Goal: Information Seeking & Learning: Learn about a topic

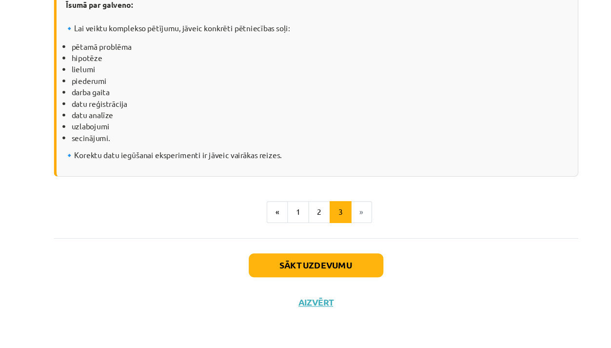
scroll to position [1349, 0]
click at [291, 263] on button "Sākt uzdevumu" at bounding box center [305, 273] width 121 height 21
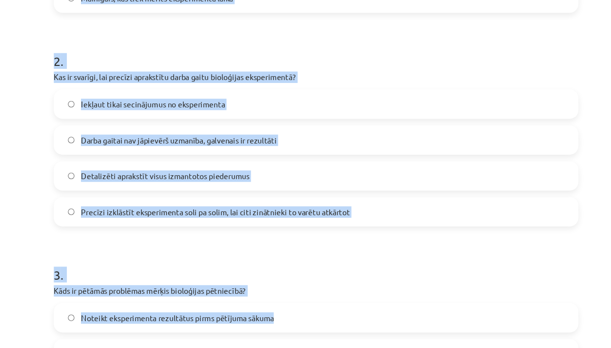
scroll to position [353, 0]
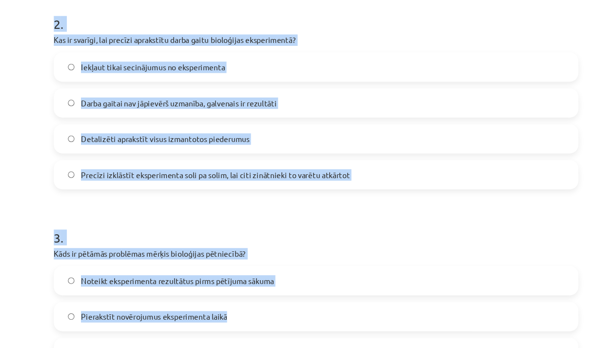
drag, startPoint x: 46, startPoint y: 101, endPoint x: 63, endPoint y: 311, distance: 210.4
click at [64, 311] on div "4 XP Saņemsi Sarežģīts 92 pilda Apraksts Uzdevums Palīdzība 1 . Kas ir neatkarī…" at bounding box center [305, 194] width 483 height 965
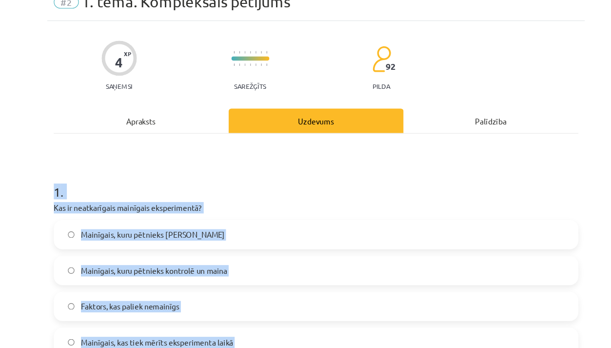
scroll to position [0, 0]
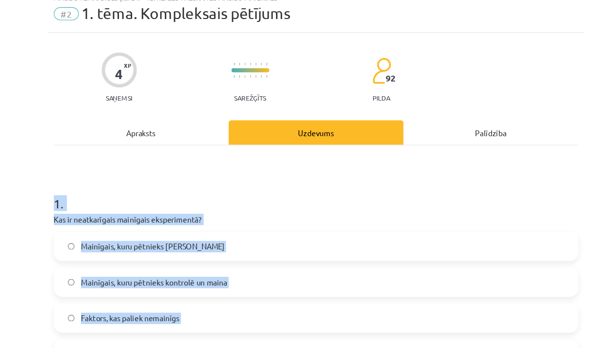
click at [70, 143] on div "Apraksts" at bounding box center [148, 154] width 157 height 22
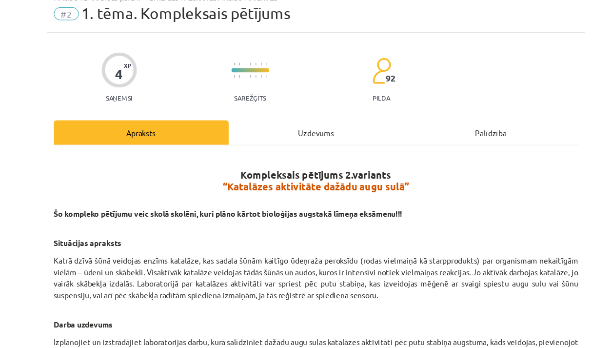
scroll to position [24, 0]
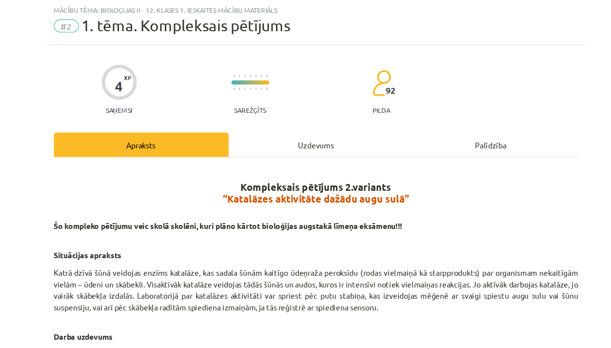
click at [245, 133] on div "Uzdevums" at bounding box center [305, 130] width 157 height 22
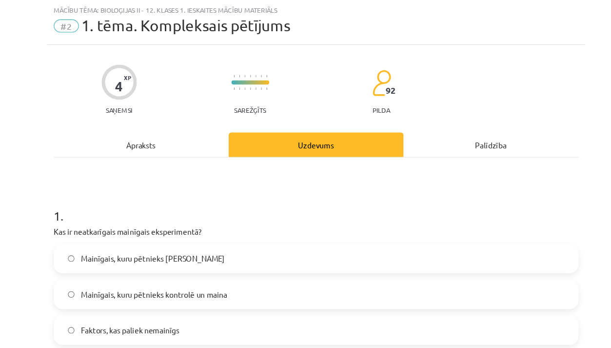
scroll to position [60, 0]
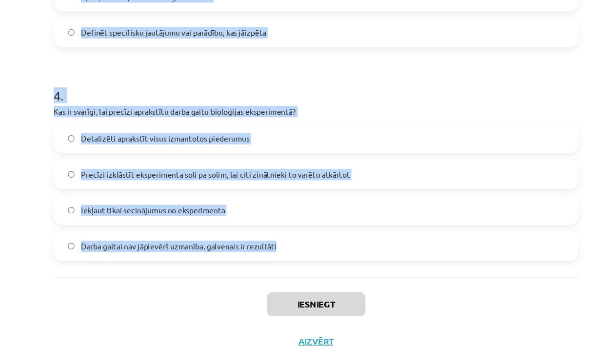
drag, startPoint x: 49, startPoint y: 153, endPoint x: 99, endPoint y: 232, distance: 93.2
copy form "6 . Lor ip dolorsitamet consectet adipiscingel? Seddoeius, temp incididu utlabo…"
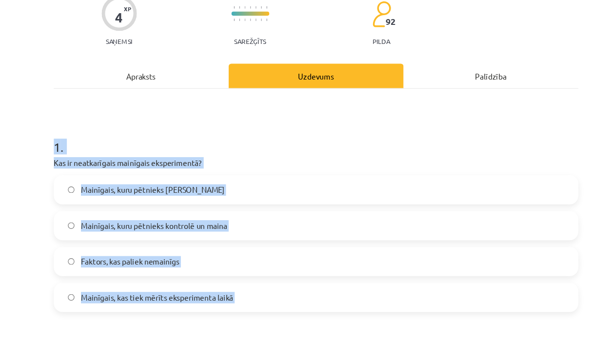
click at [183, 233] on span "Mainīgais, kuru pētnieks kontrolē un maina" at bounding box center [160, 238] width 131 height 10
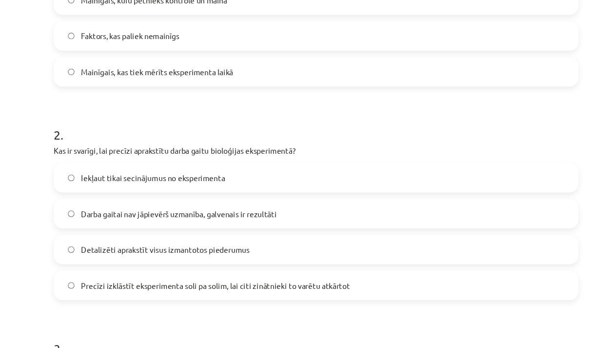
click at [154, 287] on span "Precīzi izklāstīt eksperimenta soli pa solim, lai citi zinātnieki to varētu atk…" at bounding box center [215, 292] width 241 height 10
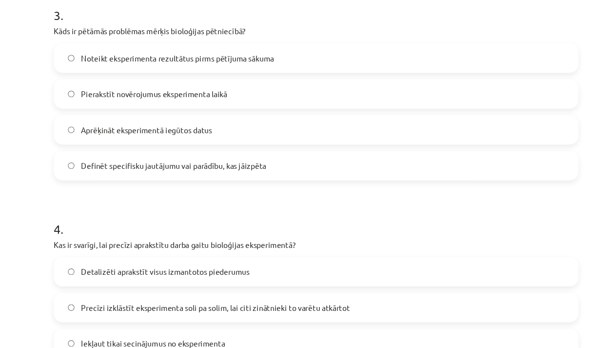
click at [224, 179] on span "Definēt specifisku jautājumu vai parādību, kas jāizpēta" at bounding box center [178, 184] width 166 height 10
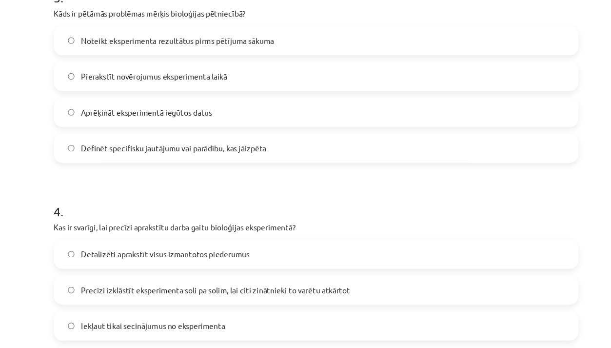
scroll to position [660, 0]
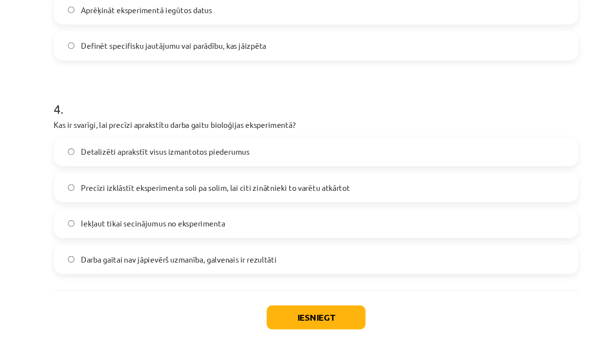
click at [211, 199] on span "Precīzi izklāstīt eksperimenta soli pa solim, lai citi zinātnieki to varētu atk…" at bounding box center [215, 204] width 241 height 10
click at [281, 309] on button "Iesniegt" at bounding box center [305, 319] width 89 height 21
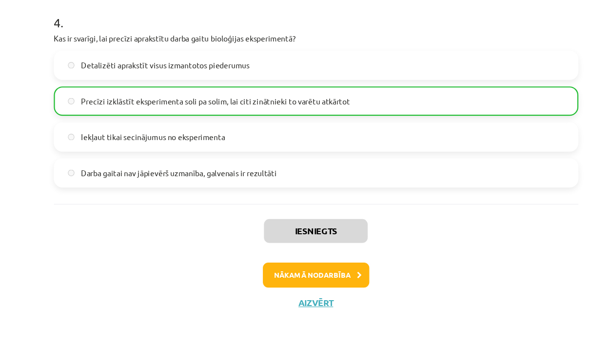
scroll to position [737, 0]
click at [299, 271] on button "Nākamā nodarbība" at bounding box center [306, 282] width 96 height 22
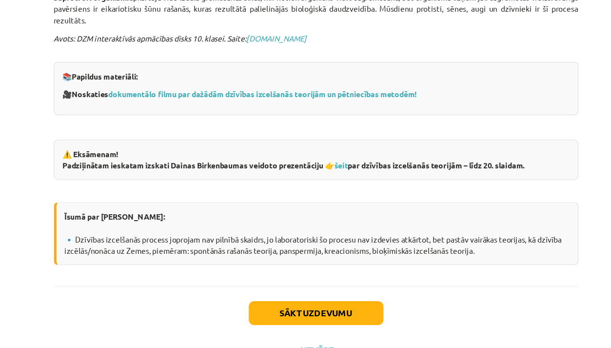
scroll to position [148, 0]
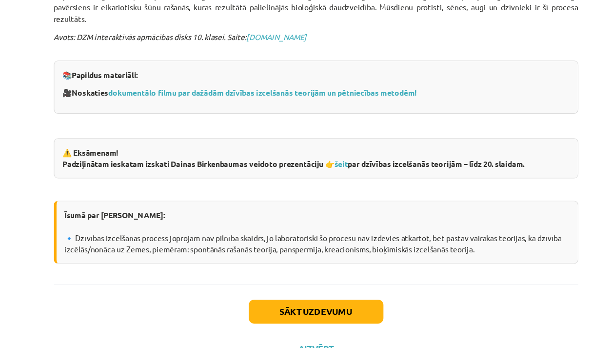
click at [287, 319] on button "Aizvērt" at bounding box center [305, 324] width 37 height 10
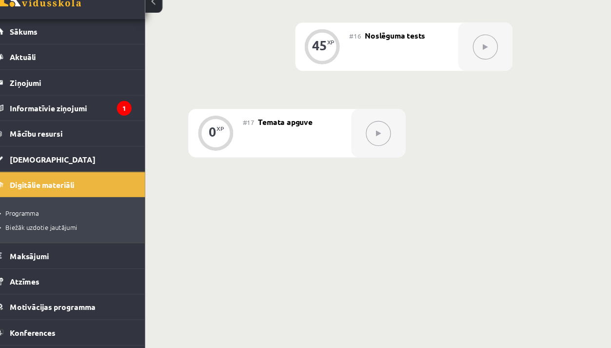
scroll to position [1370, 0]
